Goal: Task Accomplishment & Management: Manage account settings

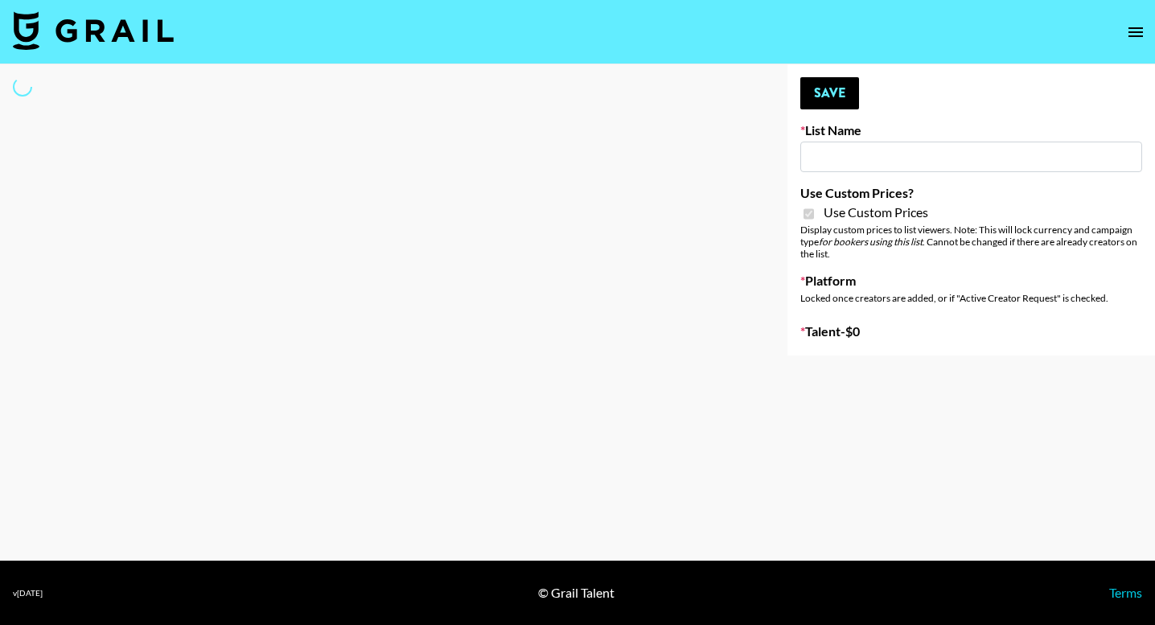
type input "Earth Cure ([DATE])"
checkbox input "true"
select select "Brand"
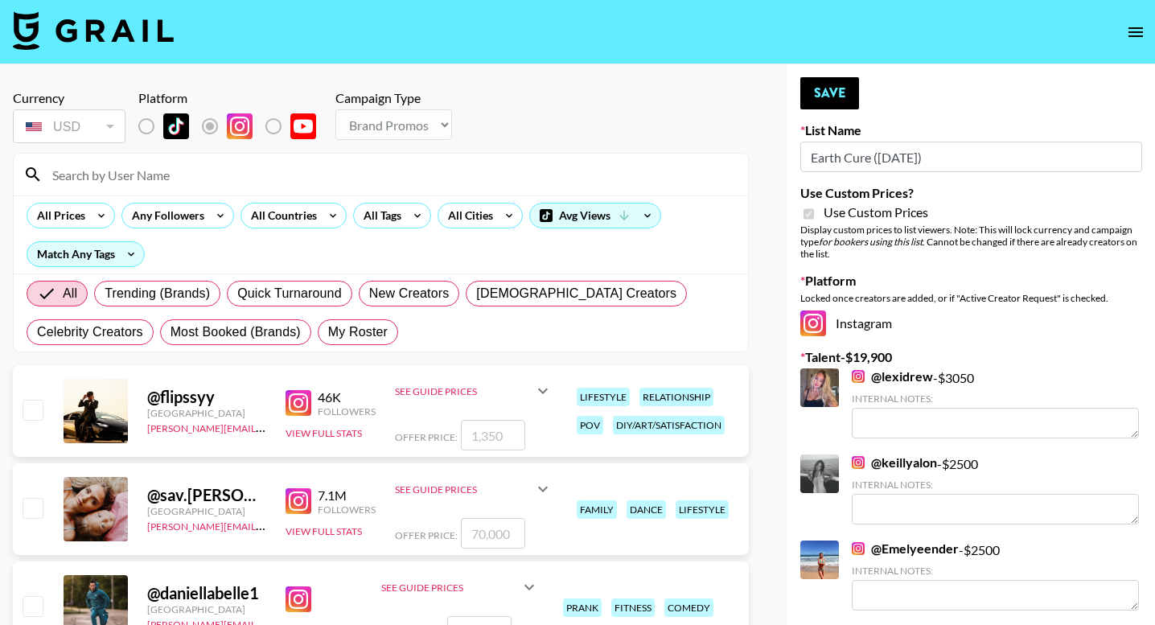
click at [234, 189] on div at bounding box center [381, 175] width 734 height 42
click at [238, 171] on input at bounding box center [391, 175] width 696 height 26
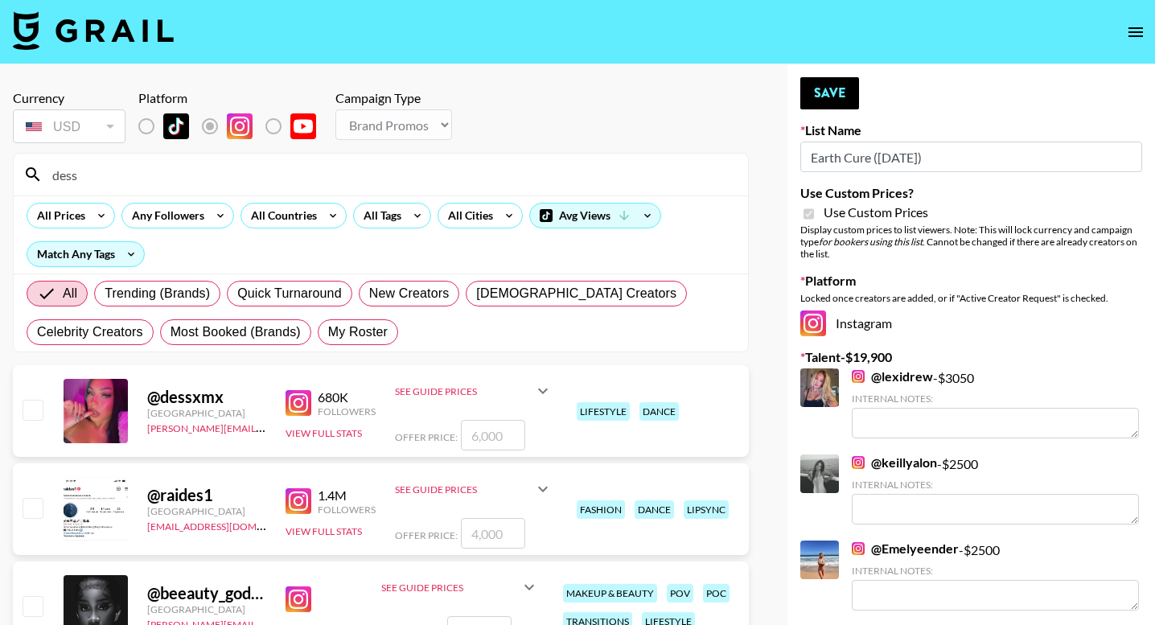
type input "dess"
click at [32, 408] on input "checkbox" at bounding box center [32, 409] width 19 height 19
checkbox input "true"
type input "6000"
click at [150, 177] on input "dess" at bounding box center [391, 175] width 696 height 26
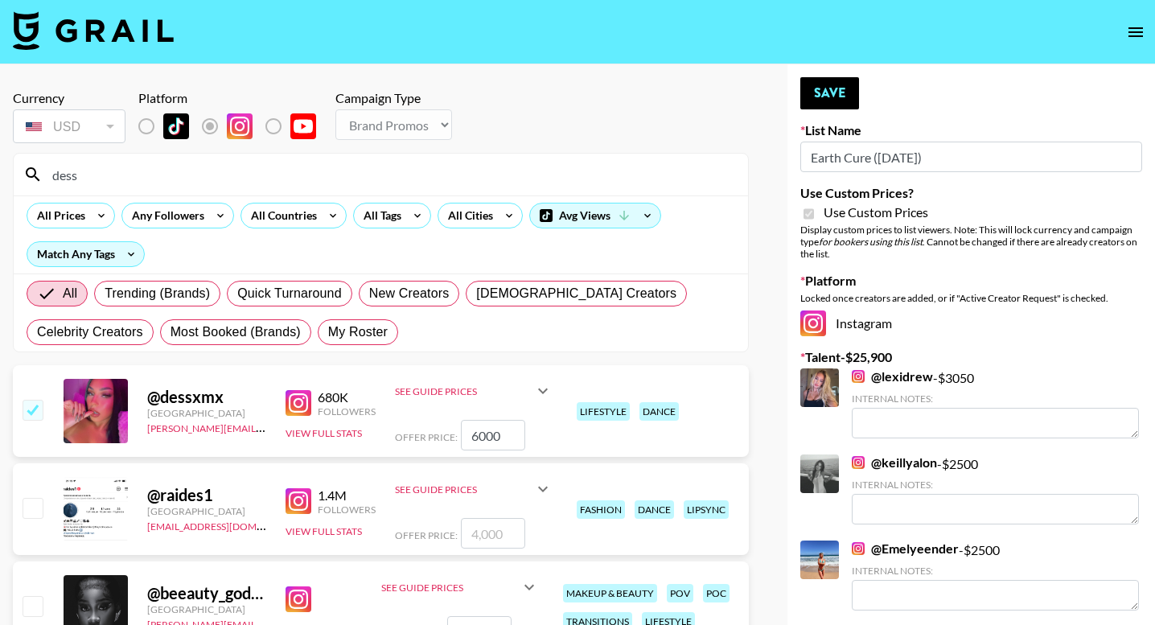
click at [150, 177] on input "dess" at bounding box center [391, 175] width 696 height 26
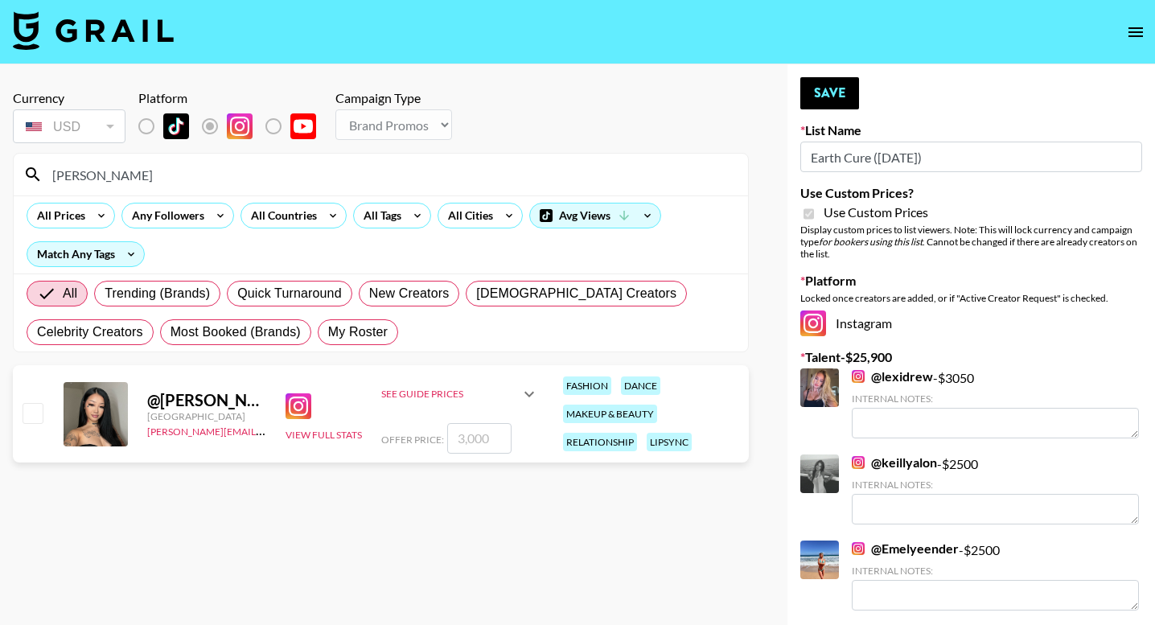
type input "[PERSON_NAME]"
click at [35, 414] on input "checkbox" at bounding box center [32, 412] width 19 height 19
checkbox input "true"
type input "3000"
click at [177, 185] on input "[PERSON_NAME]" at bounding box center [391, 175] width 696 height 26
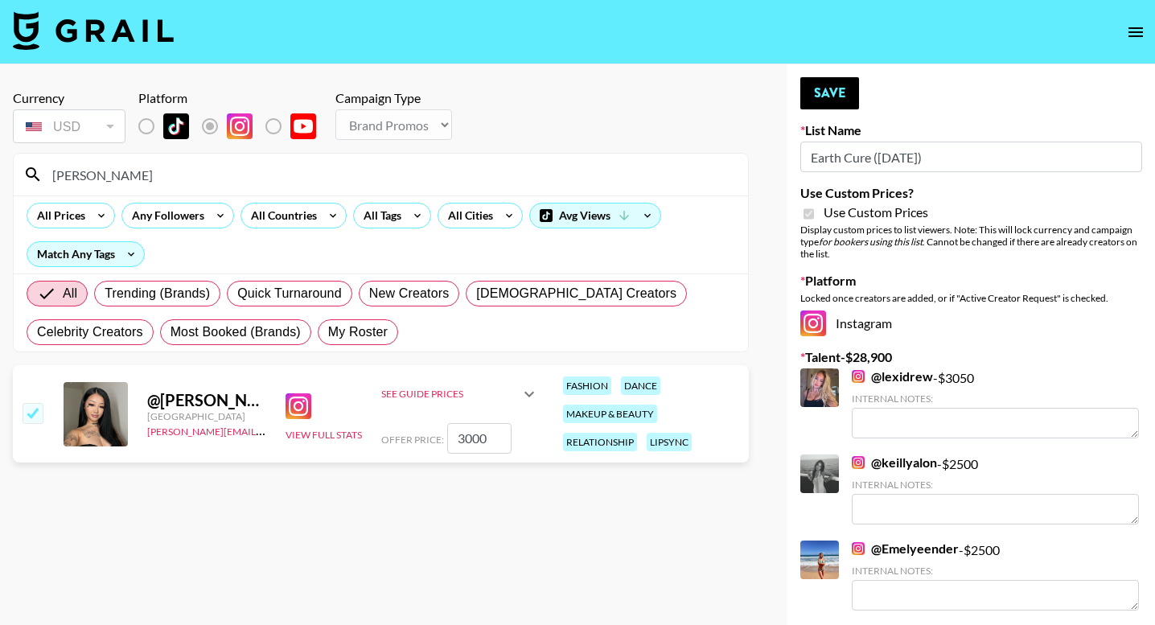
click at [177, 185] on input "[PERSON_NAME]" at bounding box center [391, 175] width 696 height 26
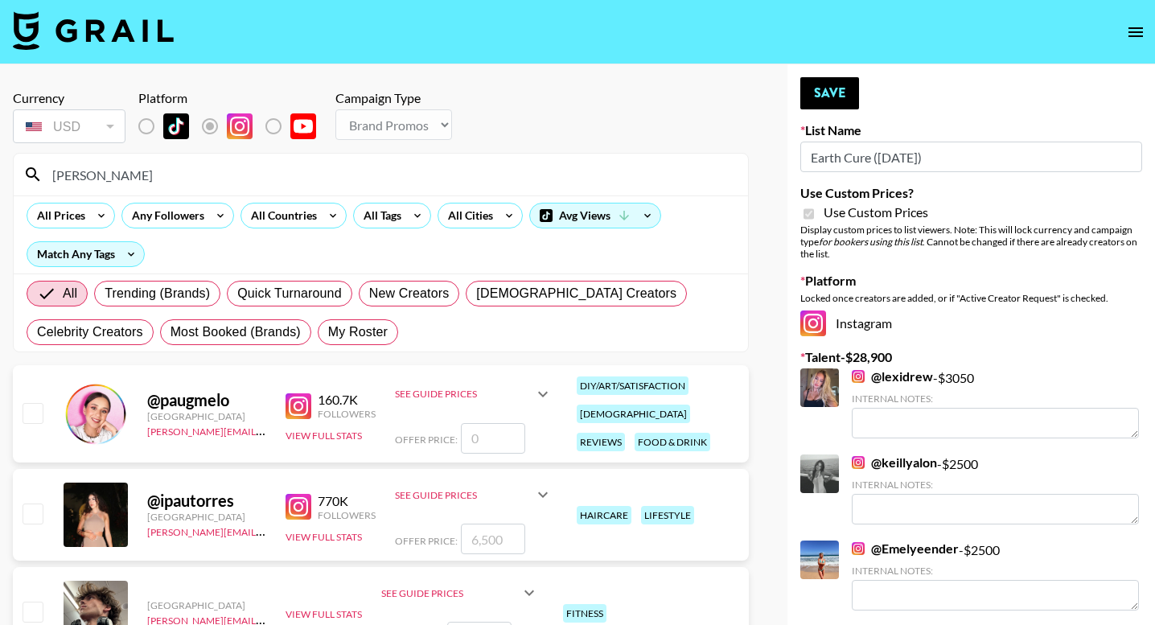
type input "[PERSON_NAME]"
click at [32, 502] on div at bounding box center [31, 514] width 25 height 27
click at [35, 512] on input "checkbox" at bounding box center [32, 513] width 19 height 19
checkbox input "true"
type input "6500"
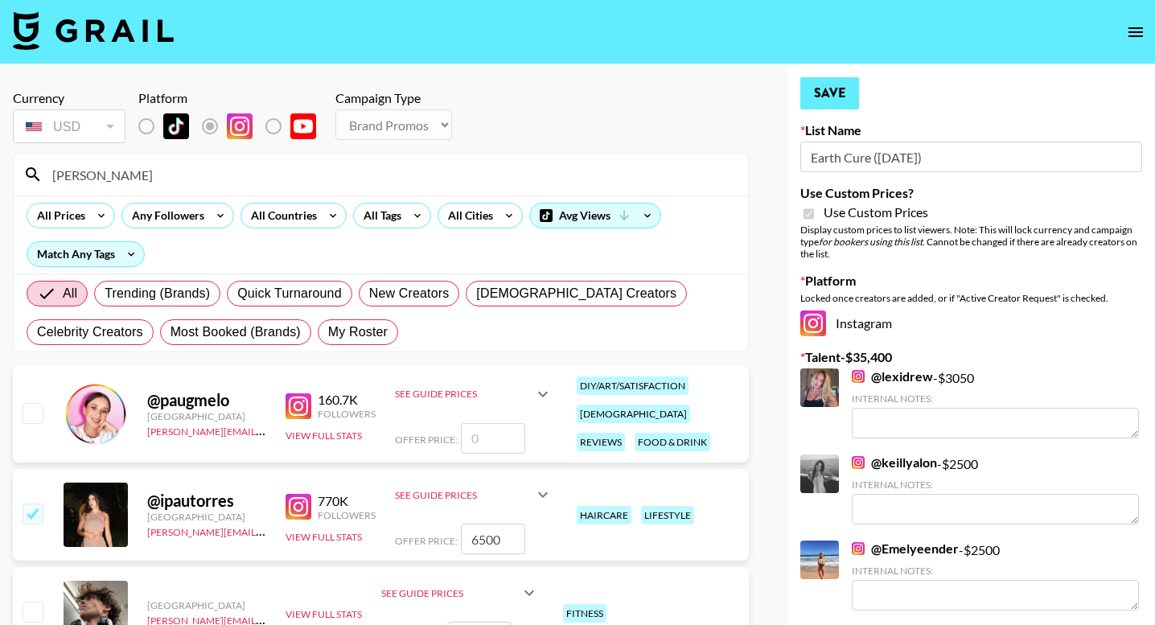
click at [838, 84] on button "Save" at bounding box center [829, 93] width 59 height 32
